Goal: Task Accomplishment & Management: Manage account settings

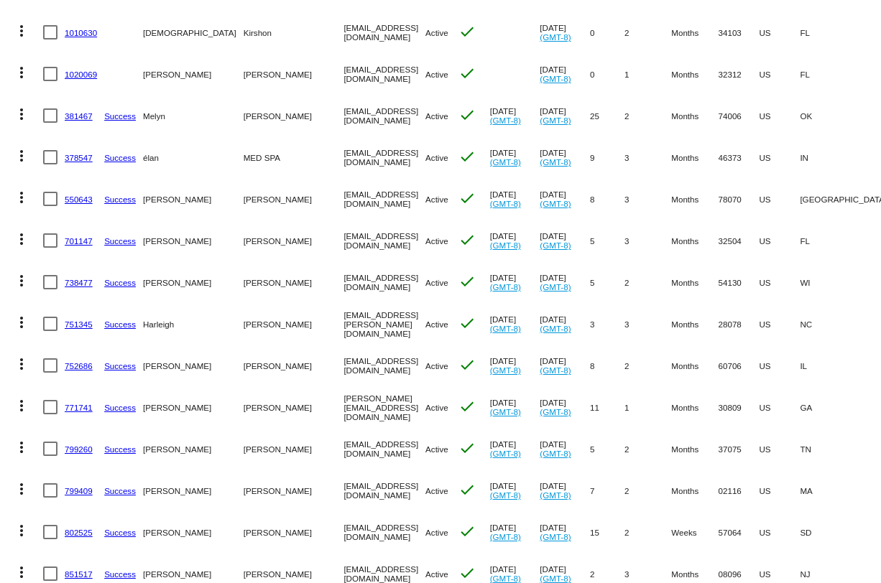
drag, startPoint x: 346, startPoint y: 290, endPoint x: 240, endPoint y: 282, distance: 106.7
click at [240, 282] on mat-row "more_vert 738477 Success [PERSON_NAME][GEOGRAPHIC_DATA] [EMAIL_ADDRESS][DOMAIN_…" at bounding box center [580, 282] width 1147 height 42
copy mat-row "[EMAIL_ADDRESS][DOMAIN_NAME]"
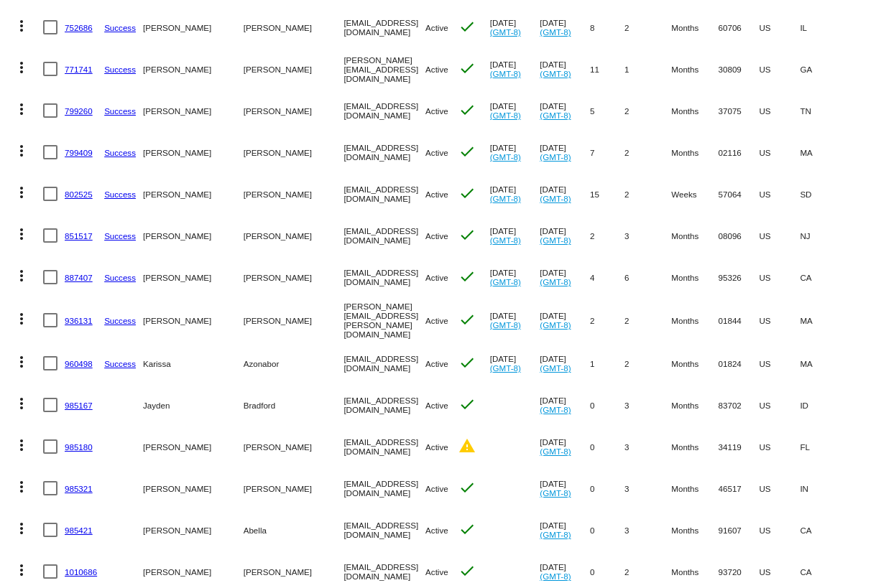
drag, startPoint x: 356, startPoint y: 30, endPoint x: 236, endPoint y: 31, distance: 120.0
click at [236, 31] on mat-row "more_vert 752686 Success [PERSON_NAME][GEOGRAPHIC_DATA] [EMAIL_ADDRESS][DOMAIN_…" at bounding box center [580, 27] width 1147 height 42
copy mat-row "[EMAIL_ADDRESS][DOMAIN_NAME]"
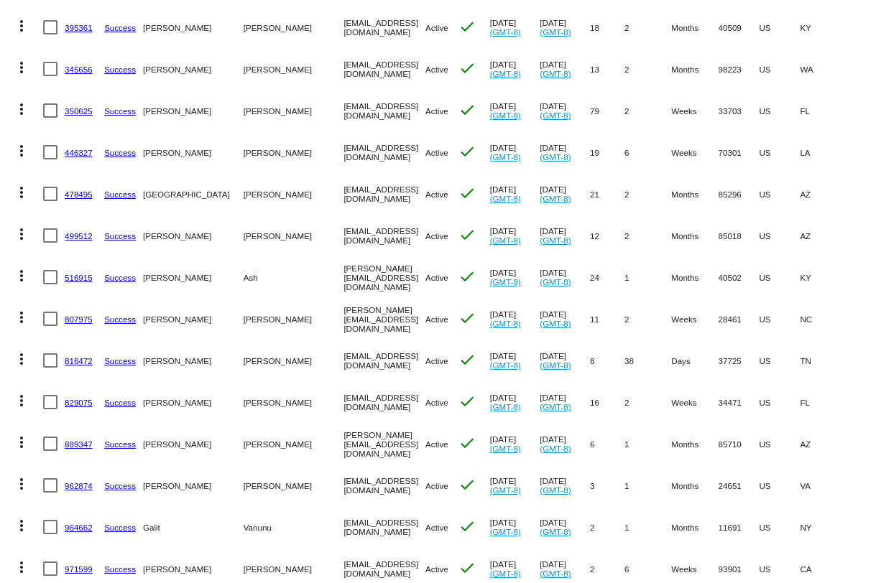
drag, startPoint x: 397, startPoint y: 27, endPoint x: 237, endPoint y: 27, distance: 159.5
click at [237, 27] on mat-row "more_vert 395361 Success [PERSON_NAME] [EMAIL_ADDRESS][DOMAIN_NAME] Active chec…" at bounding box center [580, 27] width 1147 height 42
copy mat-row "[EMAIL_ADDRESS][DOMAIN_NAME]"
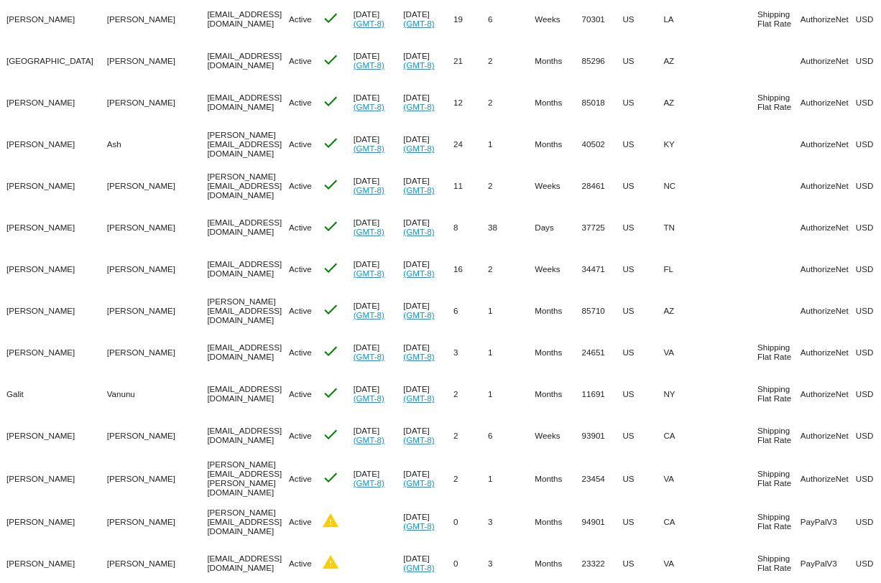
scroll to position [2731, 0]
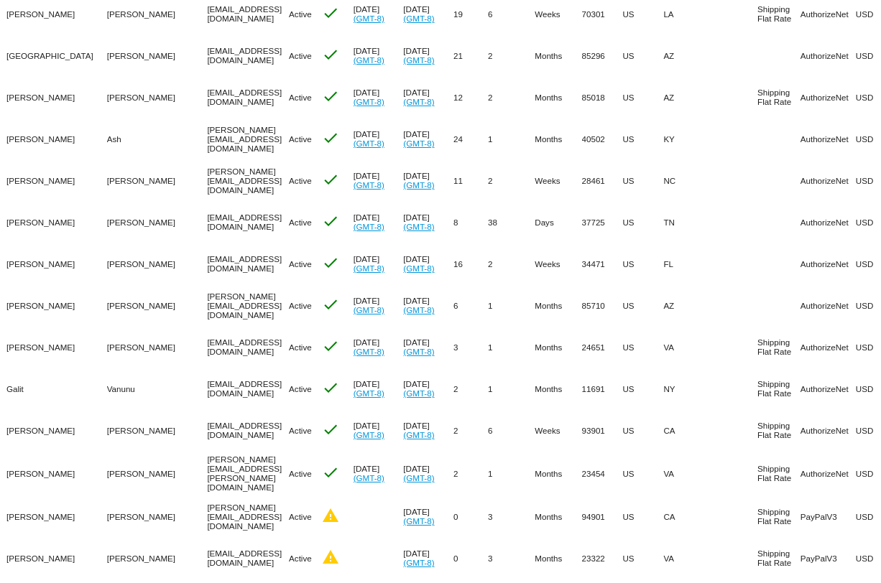
drag, startPoint x: 231, startPoint y: 11, endPoint x: 101, endPoint y: 11, distance: 130.7
click at [100, 11] on mat-row "more_vert 446327 Success [PERSON_NAME] [EMAIL_ADDRESS][DOMAIN_NAME] Active chec…" at bounding box center [444, 14] width 1147 height 42
copy mat-row "[EMAIL_ADDRESS][DOMAIN_NAME]"
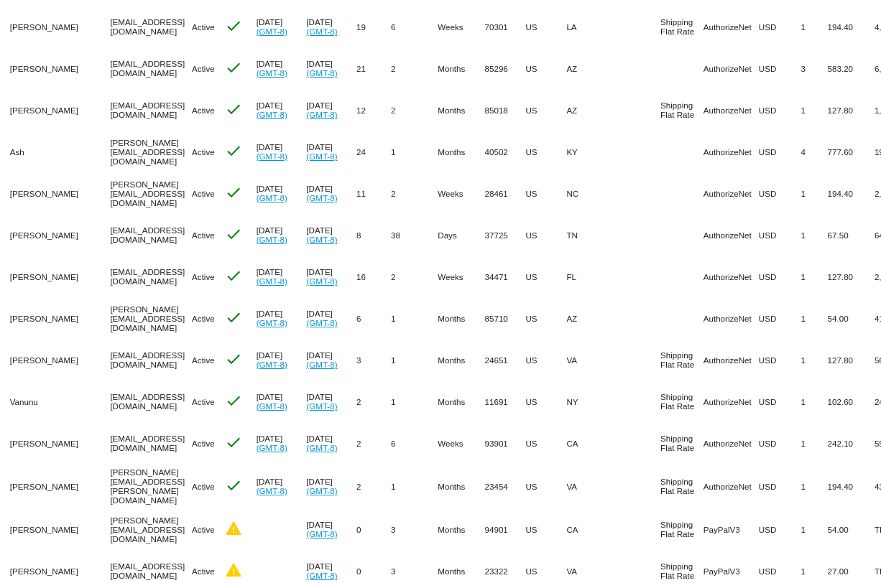
scroll to position [0, 167]
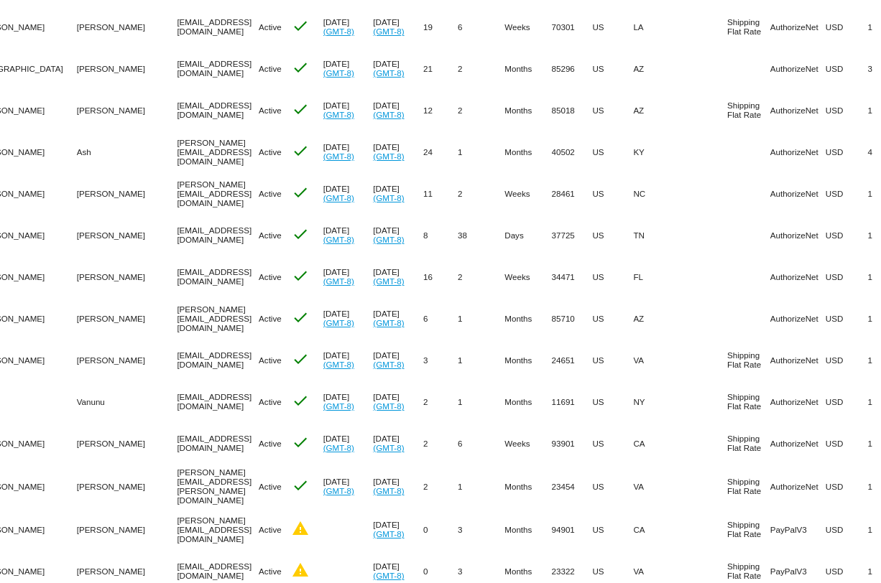
drag, startPoint x: 180, startPoint y: 149, endPoint x: 76, endPoint y: 147, distance: 104.2
click at [177, 147] on mat-cell "[PERSON_NAME][EMAIL_ADDRESS][DOMAIN_NAME]" at bounding box center [218, 152] width 82 height 42
click at [177, 119] on mat-cell "[EMAIL_ADDRESS][DOMAIN_NAME]" at bounding box center [218, 110] width 82 height 42
drag, startPoint x: 170, startPoint y: 147, endPoint x: 69, endPoint y: 146, distance: 101.3
click at [69, 147] on mat-row "more_vert 516915 Success [PERSON_NAME] [PERSON_NAME][EMAIL_ADDRESS][DOMAIN_NAME…" at bounding box center [414, 152] width 1147 height 42
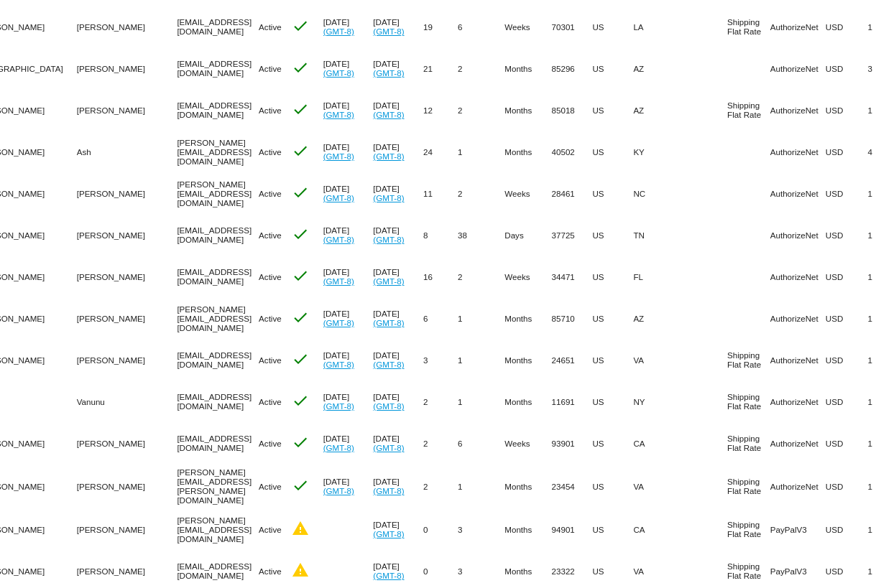
copy mat-row "[PERSON_NAME][EMAIL_ADDRESS][DOMAIN_NAME]"
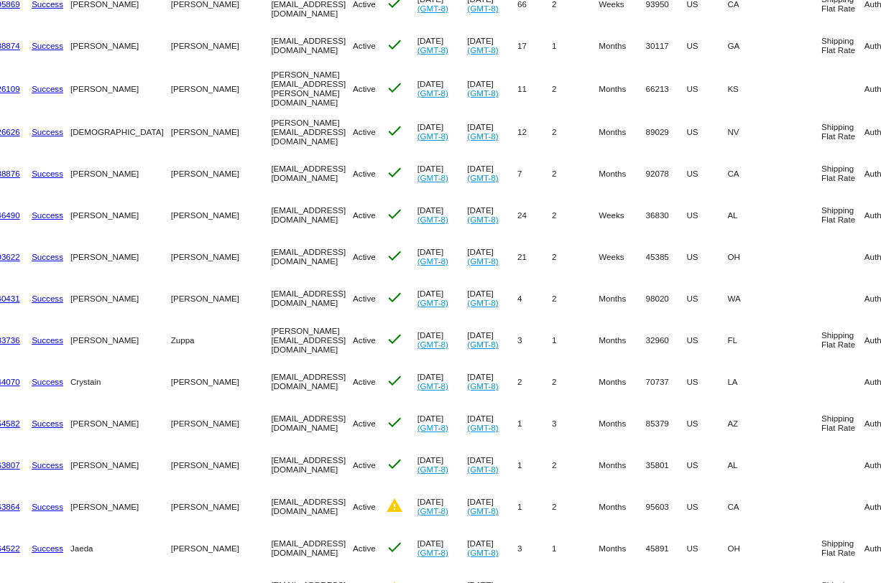
scroll to position [0, 70]
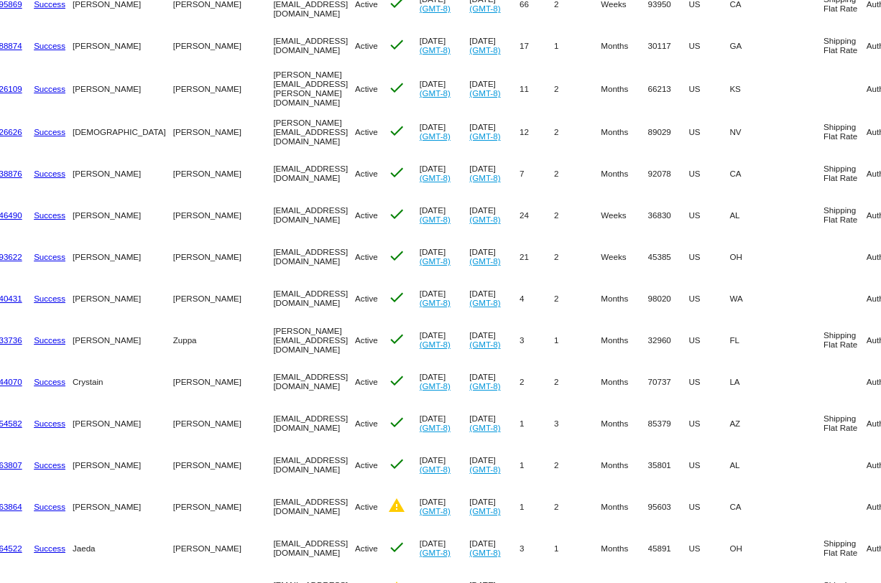
drag, startPoint x: 315, startPoint y: 41, endPoint x: 159, endPoint y: 45, distance: 155.9
click at [159, 45] on mat-row "more_vert 588874 Success [PERSON_NAME] [EMAIL_ADDRESS][DOMAIN_NAME] Active chec…" at bounding box center [510, 45] width 1147 height 42
copy mat-row "[EMAIL_ADDRESS][DOMAIN_NAME]"
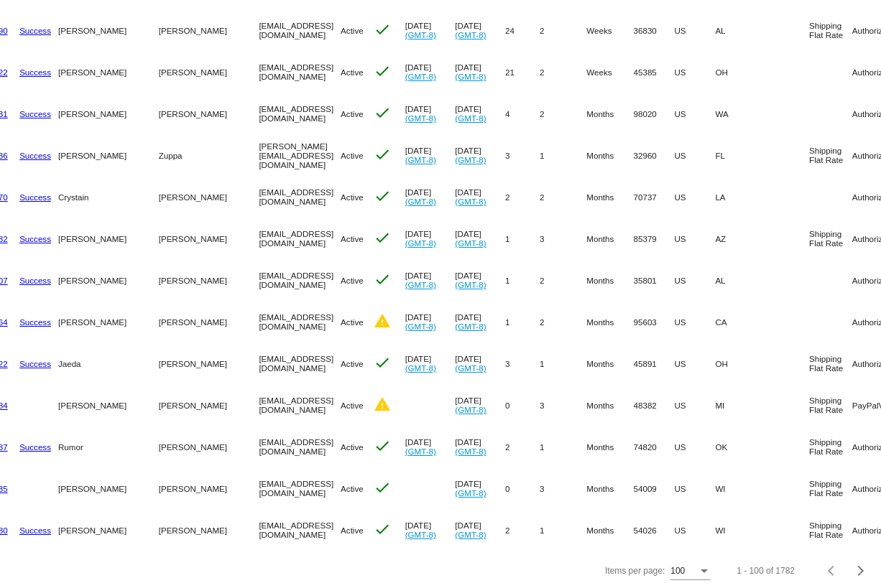
scroll to position [0, 83]
drag, startPoint x: 257, startPoint y: 273, endPoint x: 132, endPoint y: 272, distance: 125.0
click at [132, 272] on mat-row "more_vert 963807 Success [PERSON_NAME] [EMAIL_ADDRESS][DOMAIN_NAME] Active chec…" at bounding box center [497, 280] width 1147 height 42
copy mat-row "[EMAIL_ADDRESS][DOMAIN_NAME]"
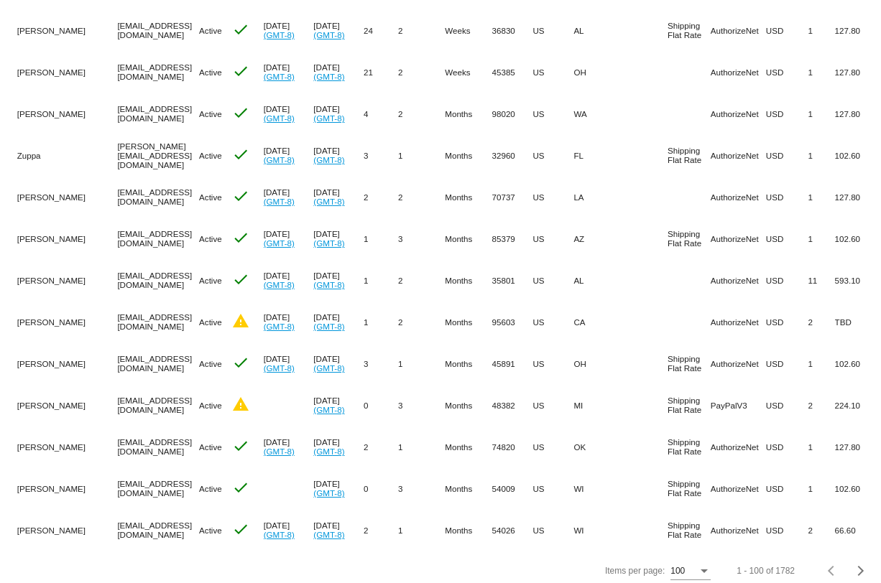
scroll to position [0, 233]
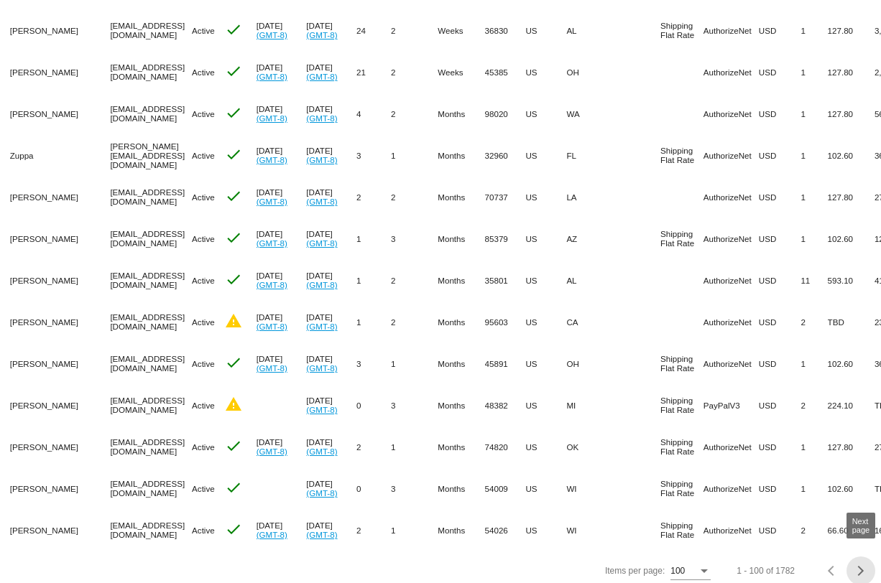
click at [858, 568] on div "Next page" at bounding box center [858, 571] width 10 height 10
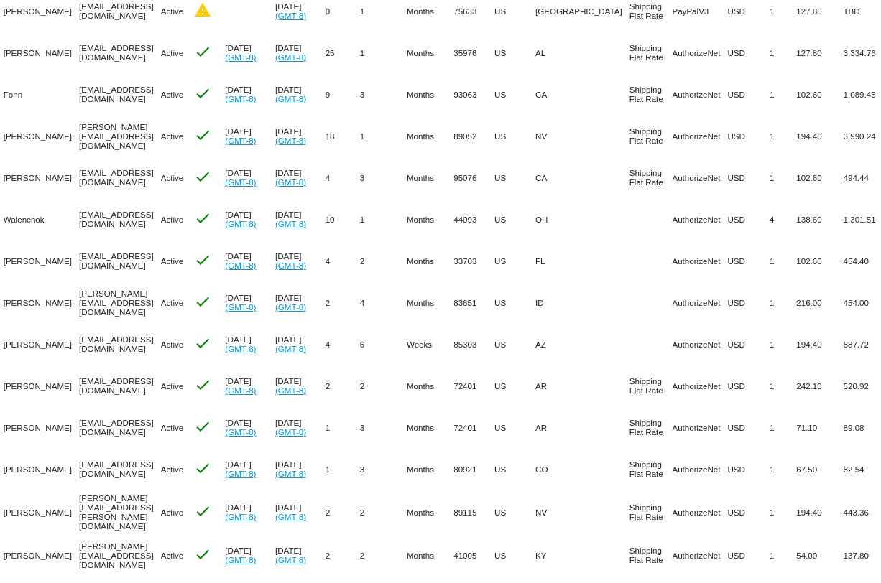
scroll to position [333, 0]
